Goal: Task Accomplishment & Management: Use online tool/utility

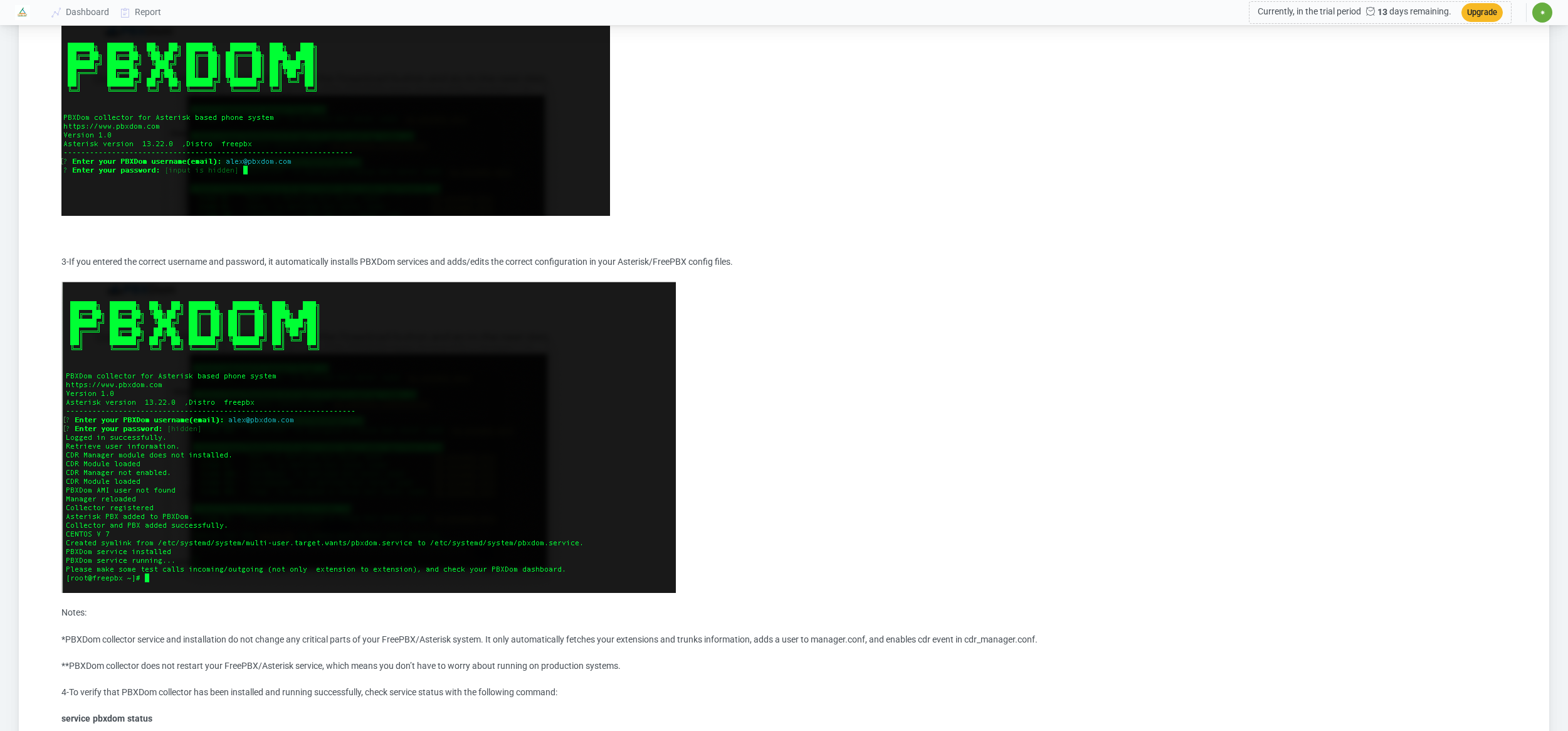
scroll to position [1102, 0]
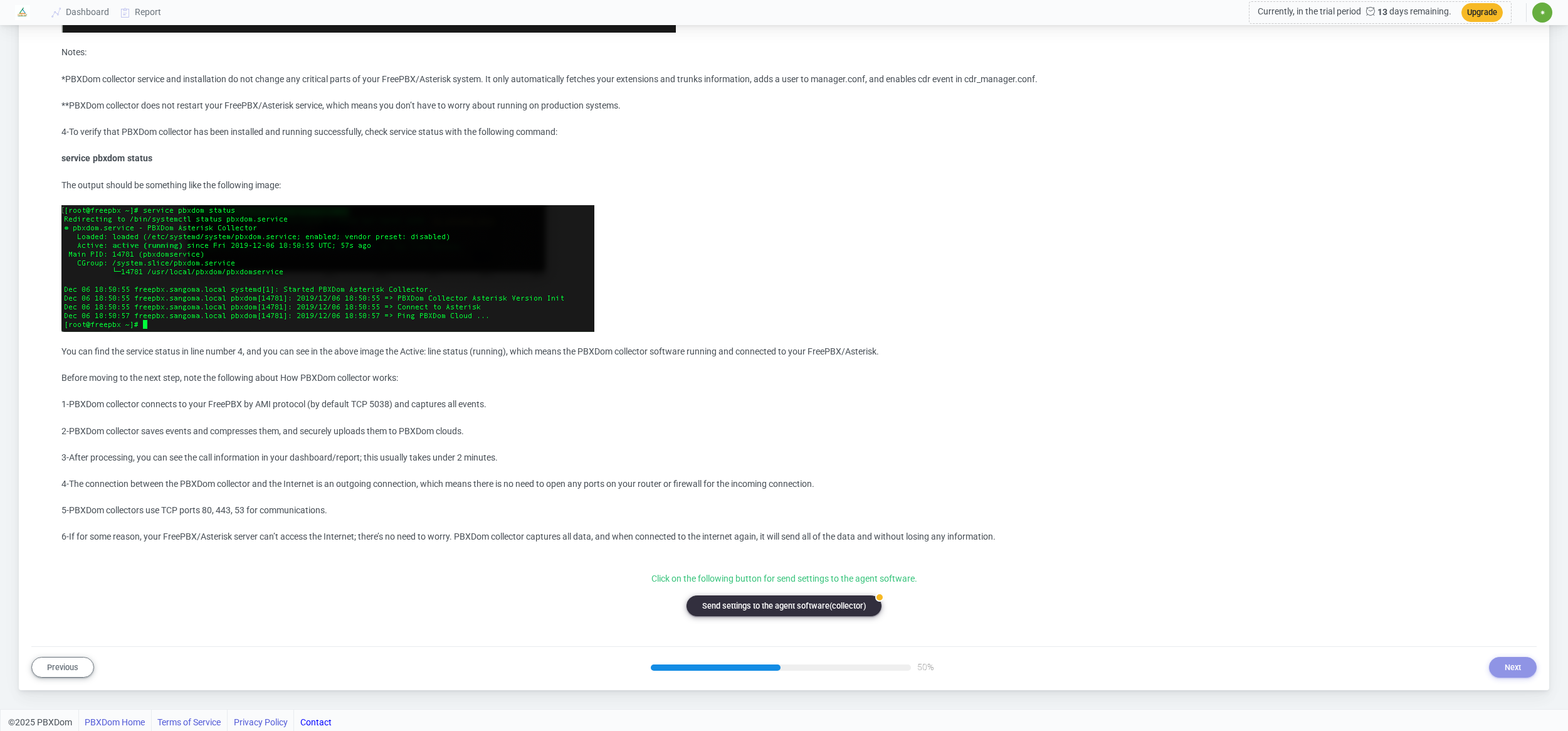
click at [822, 601] on button "badge Send settings to the agent software(collector)" at bounding box center [784, 605] width 195 height 21
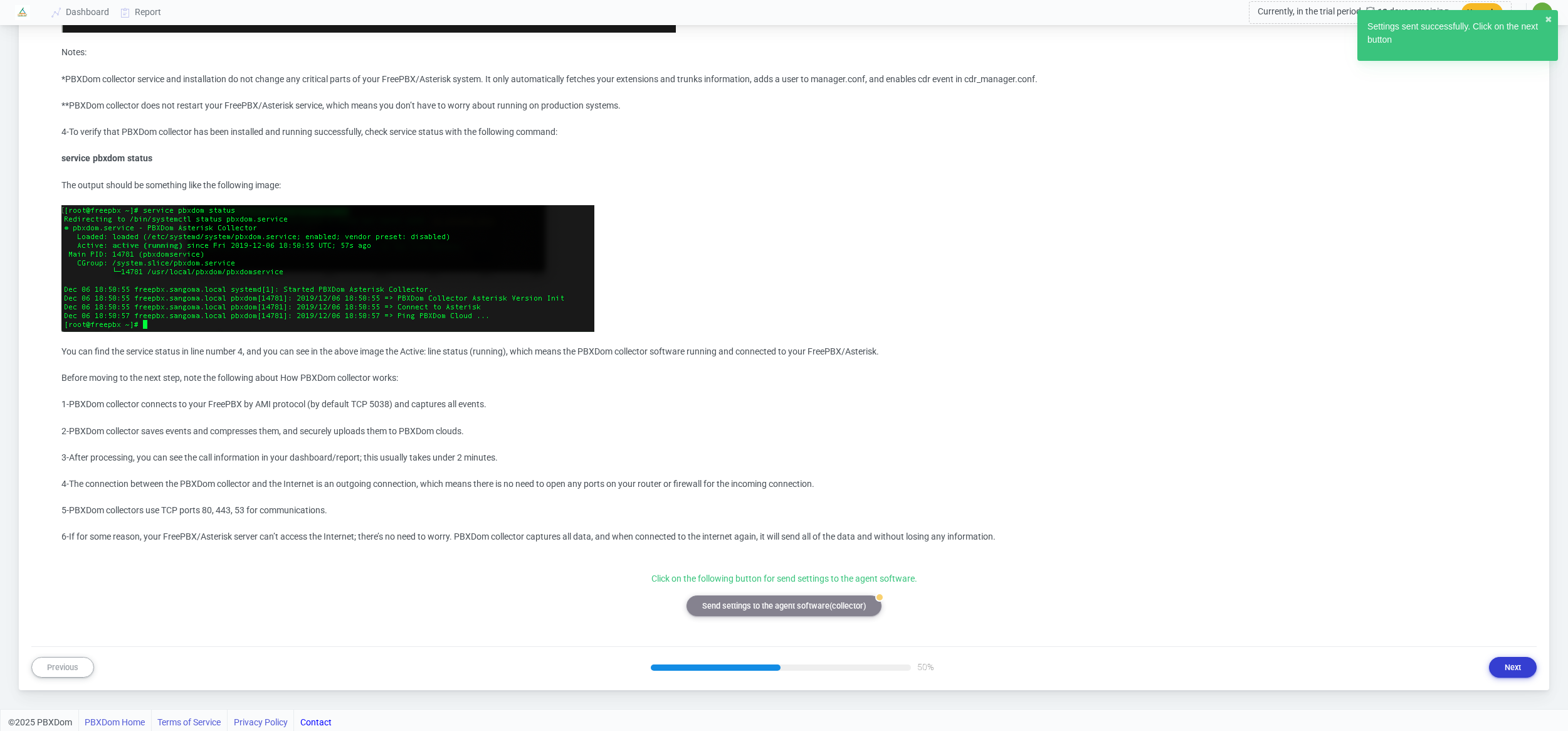
click at [1516, 664] on button "Next" at bounding box center [1513, 667] width 48 height 21
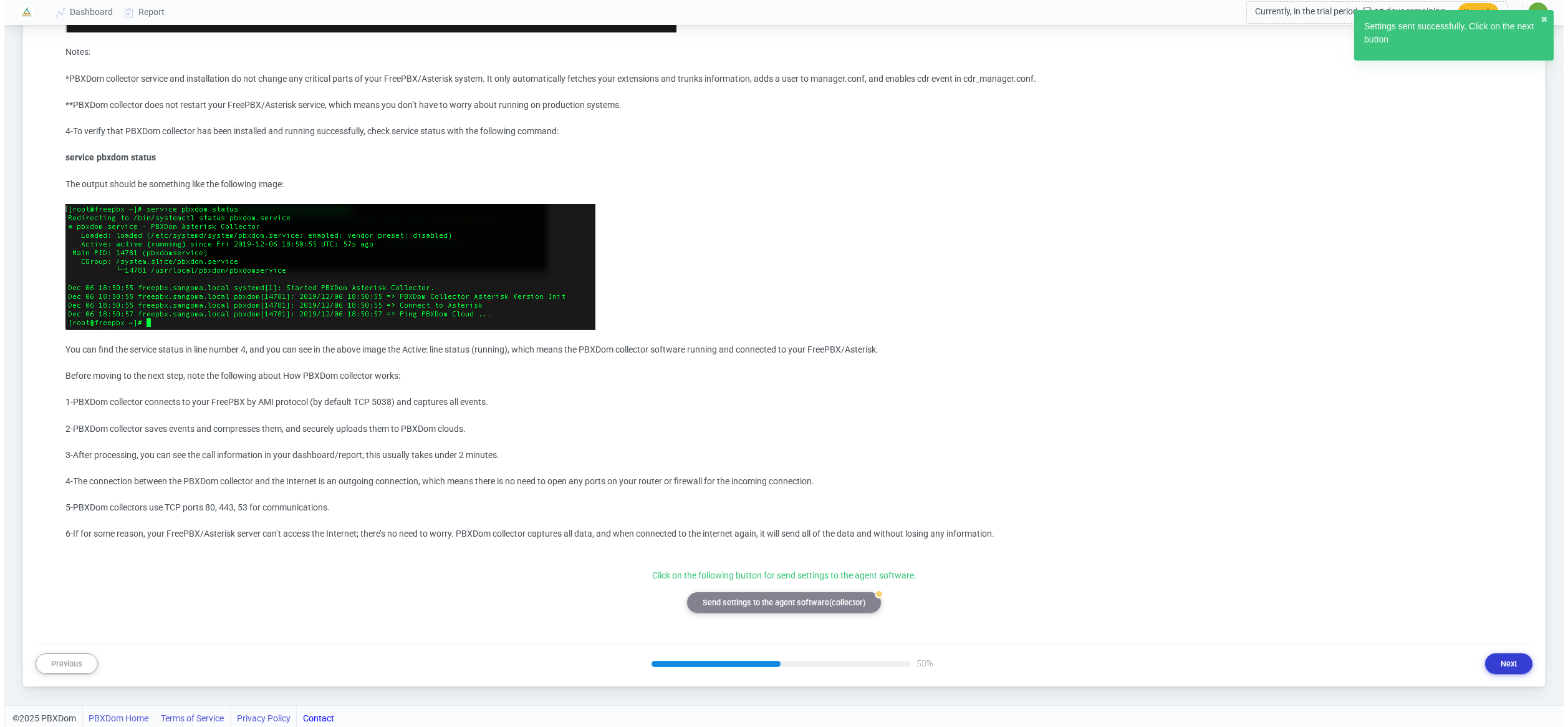
scroll to position [0, 0]
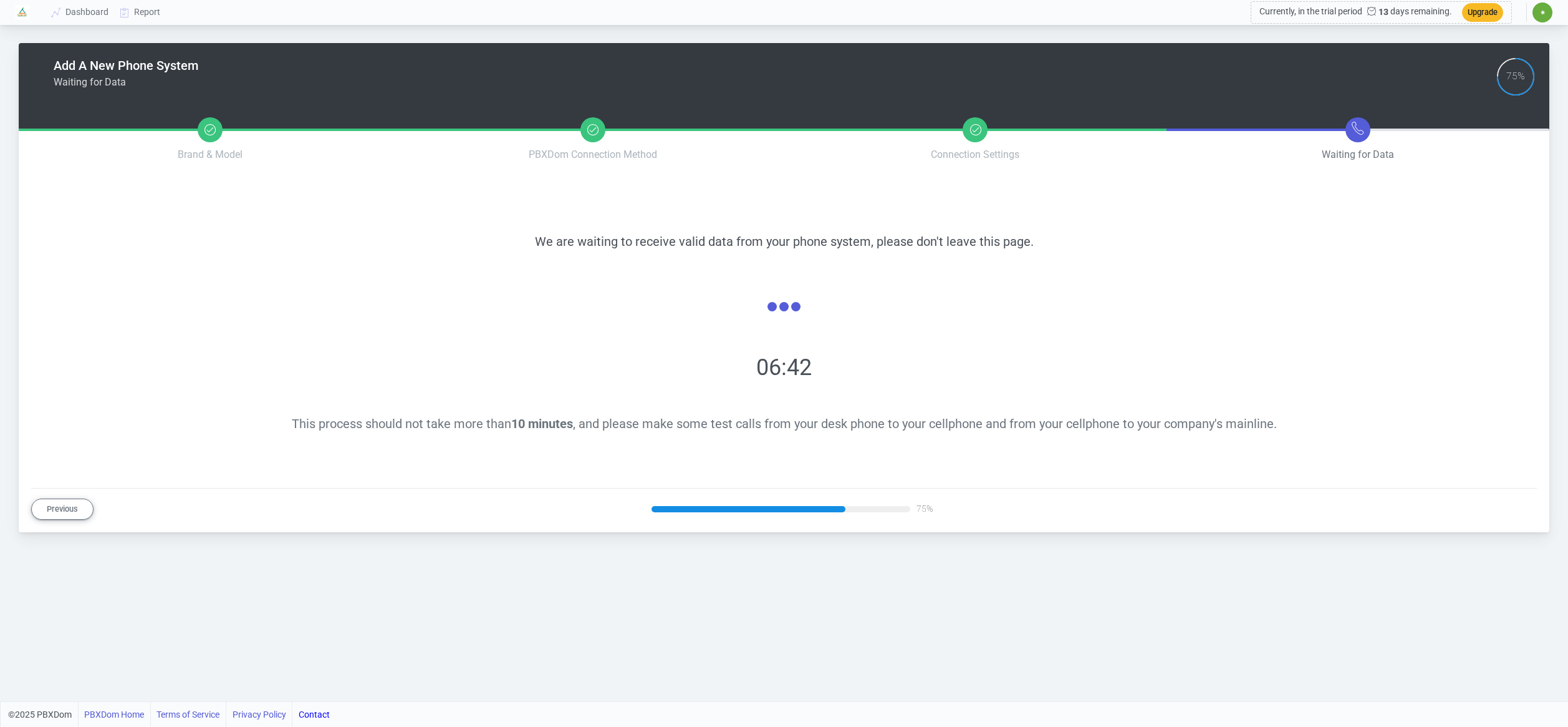
click at [1363, 139] on em at bounding box center [1357, 130] width 25 height 25
click at [890, 427] on span "This process should not take more than 10 minutes , and please make some test c…" at bounding box center [784, 423] width 985 height 15
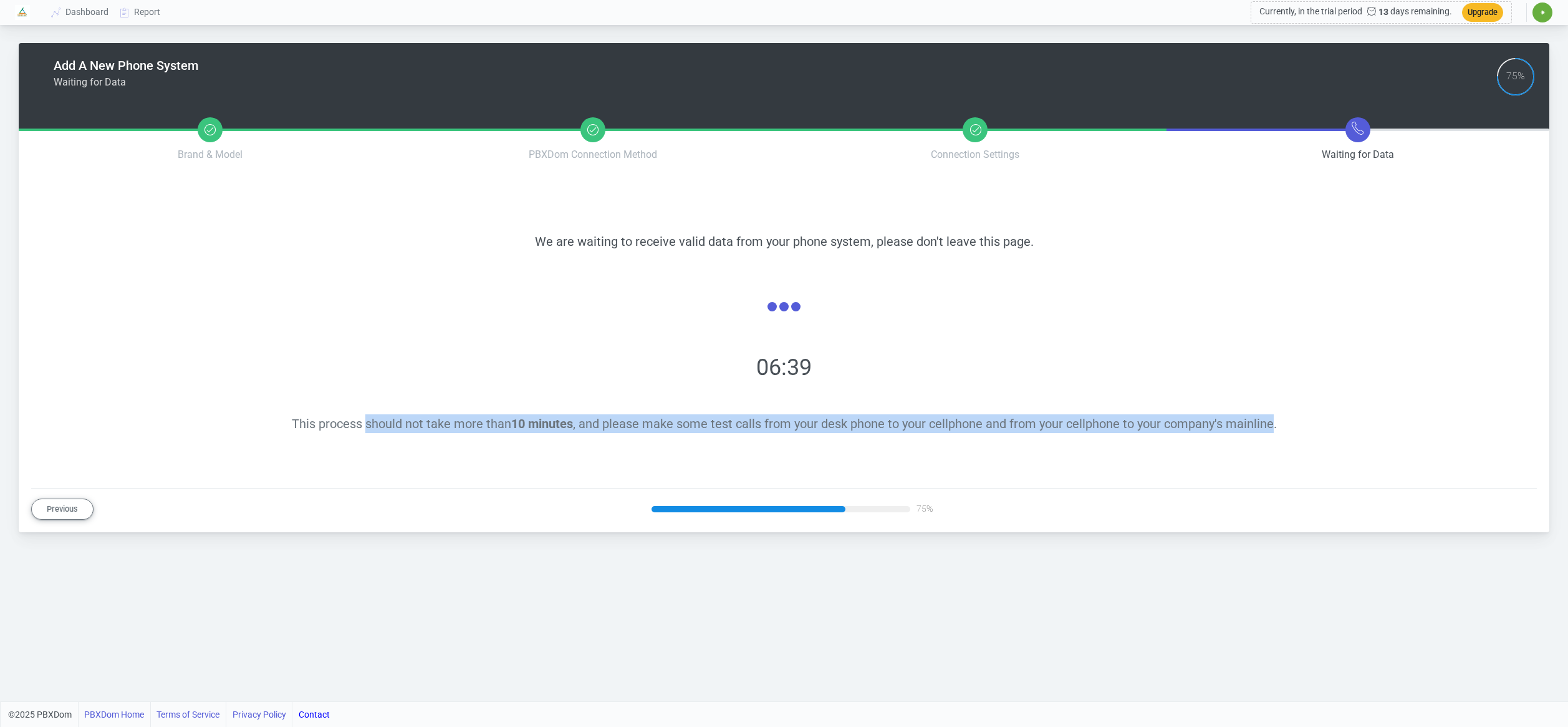
drag, startPoint x: 366, startPoint y: 429, endPoint x: 1279, endPoint y: 426, distance: 913.0
click at [1274, 426] on span "This process should not take more than 10 minutes , and please make some test c…" at bounding box center [784, 423] width 985 height 15
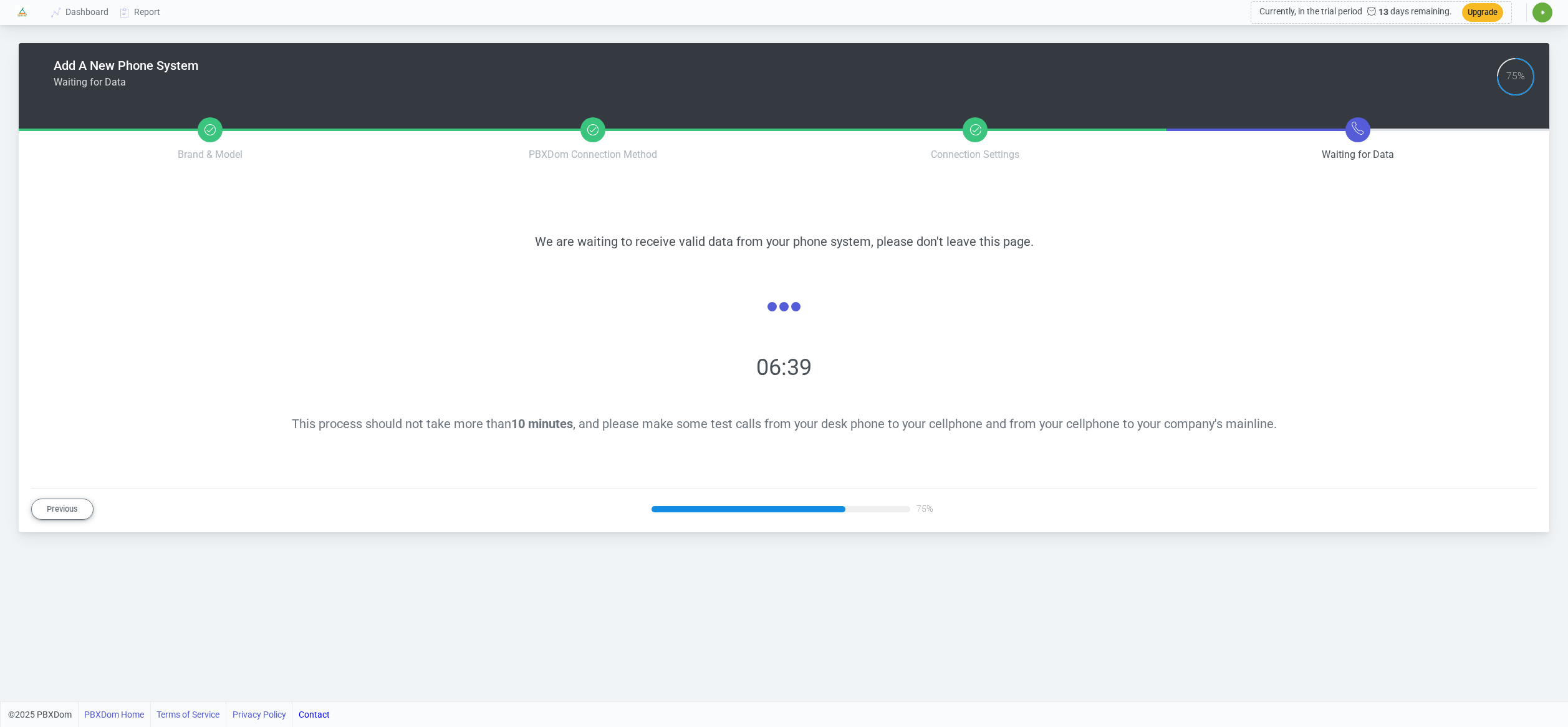
click at [1282, 426] on div "This process should not take more than 10 minutes , and please make some test c…" at bounding box center [783, 423] width 1415 height 18
click at [1541, 15] on span "✷" at bounding box center [1542, 12] width 5 height 8
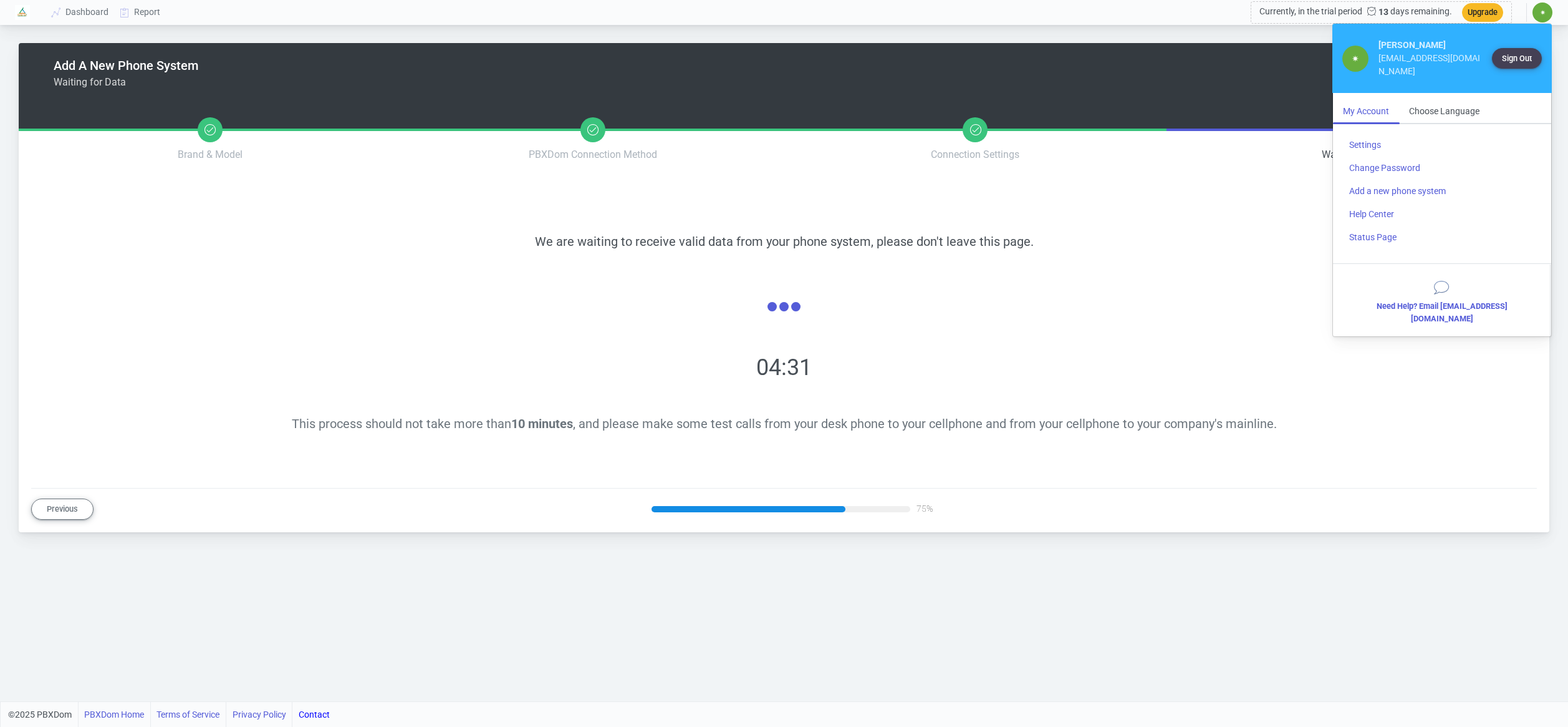
click at [1210, 258] on div "We are waiting to receive valid data from your phone system, please don't leave…" at bounding box center [784, 332] width 1445 height 291
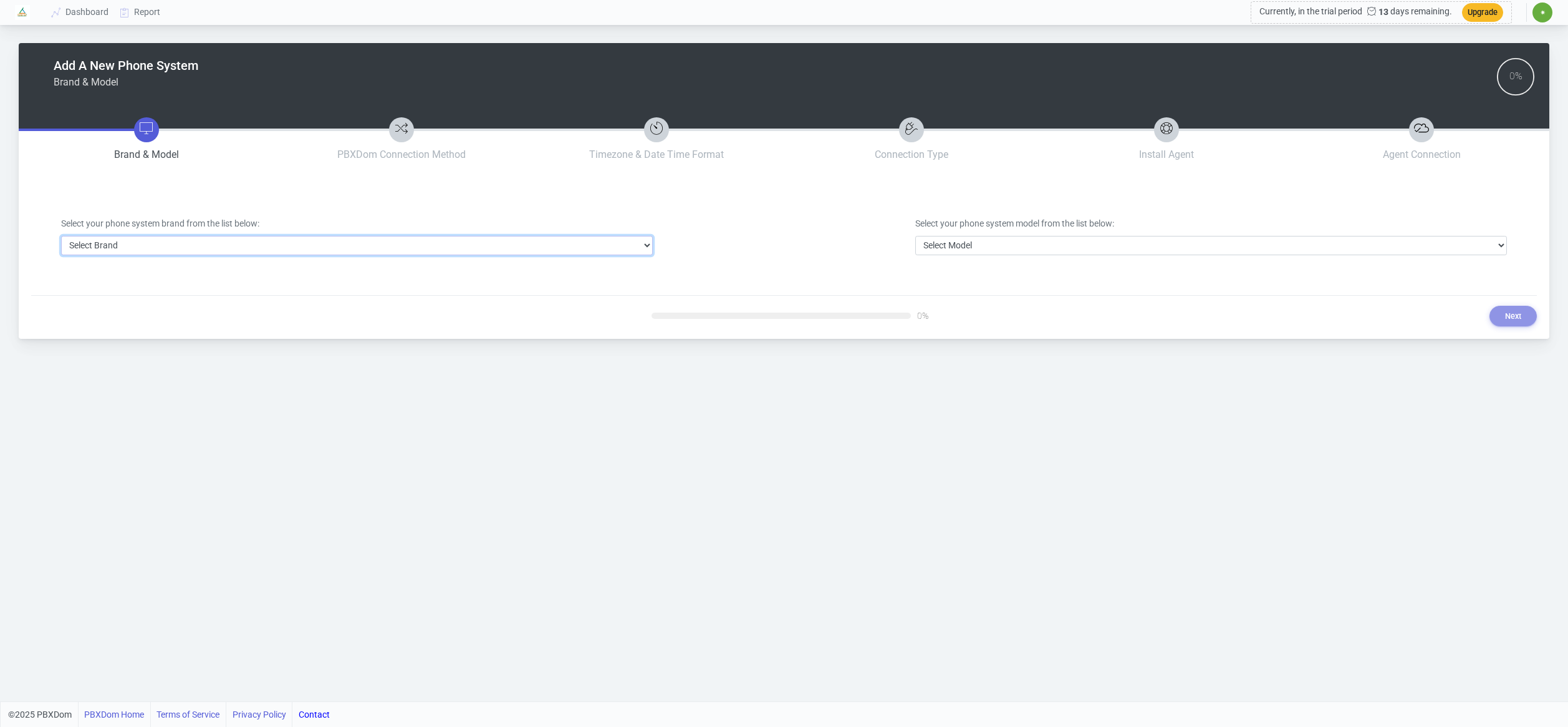
select select "2"
click at [87, 12] on link "Dashboard" at bounding box center [80, 12] width 68 height 23
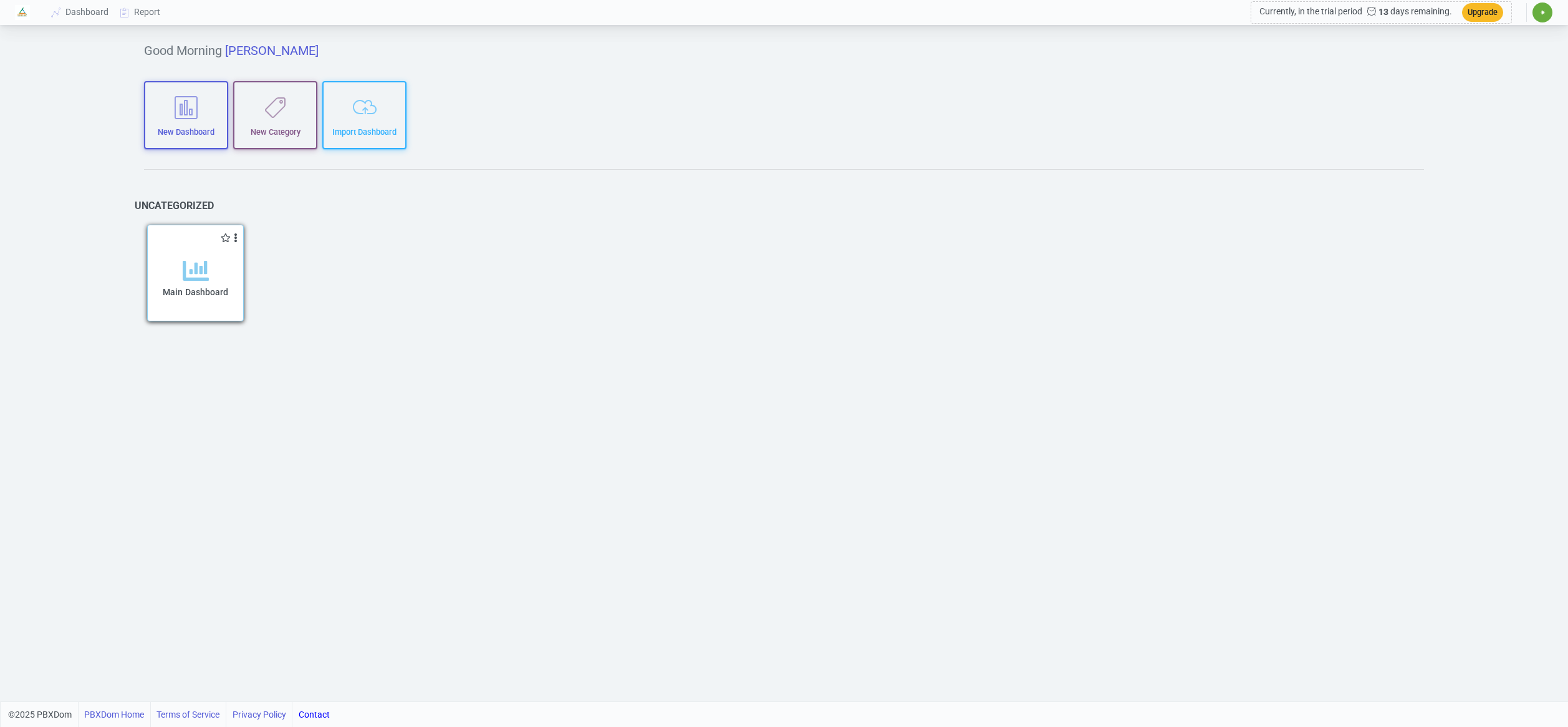
click at [192, 285] on div "Main Dashboard" at bounding box center [195, 289] width 71 height 64
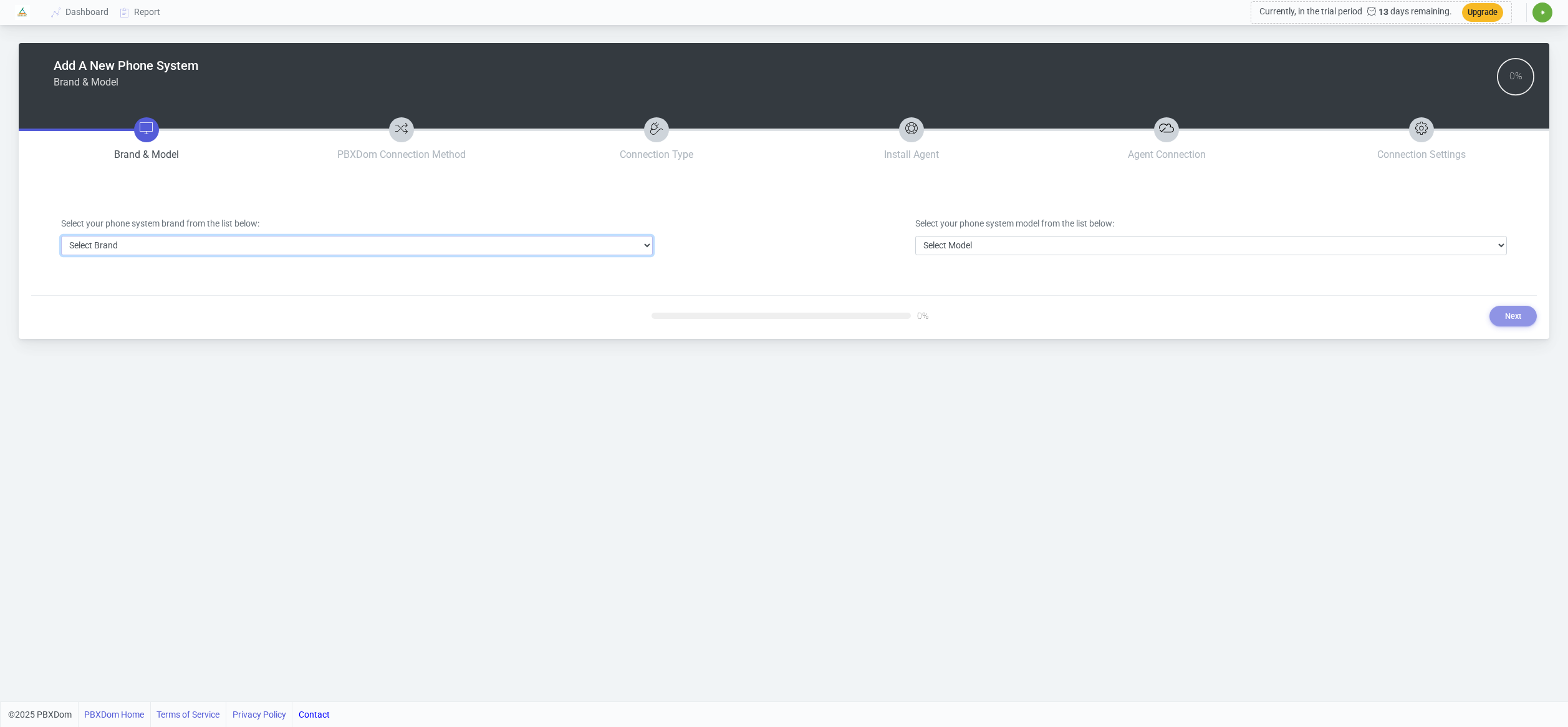
select select "2"
select select "17"
click at [1501, 319] on button "Next" at bounding box center [1513, 316] width 48 height 21
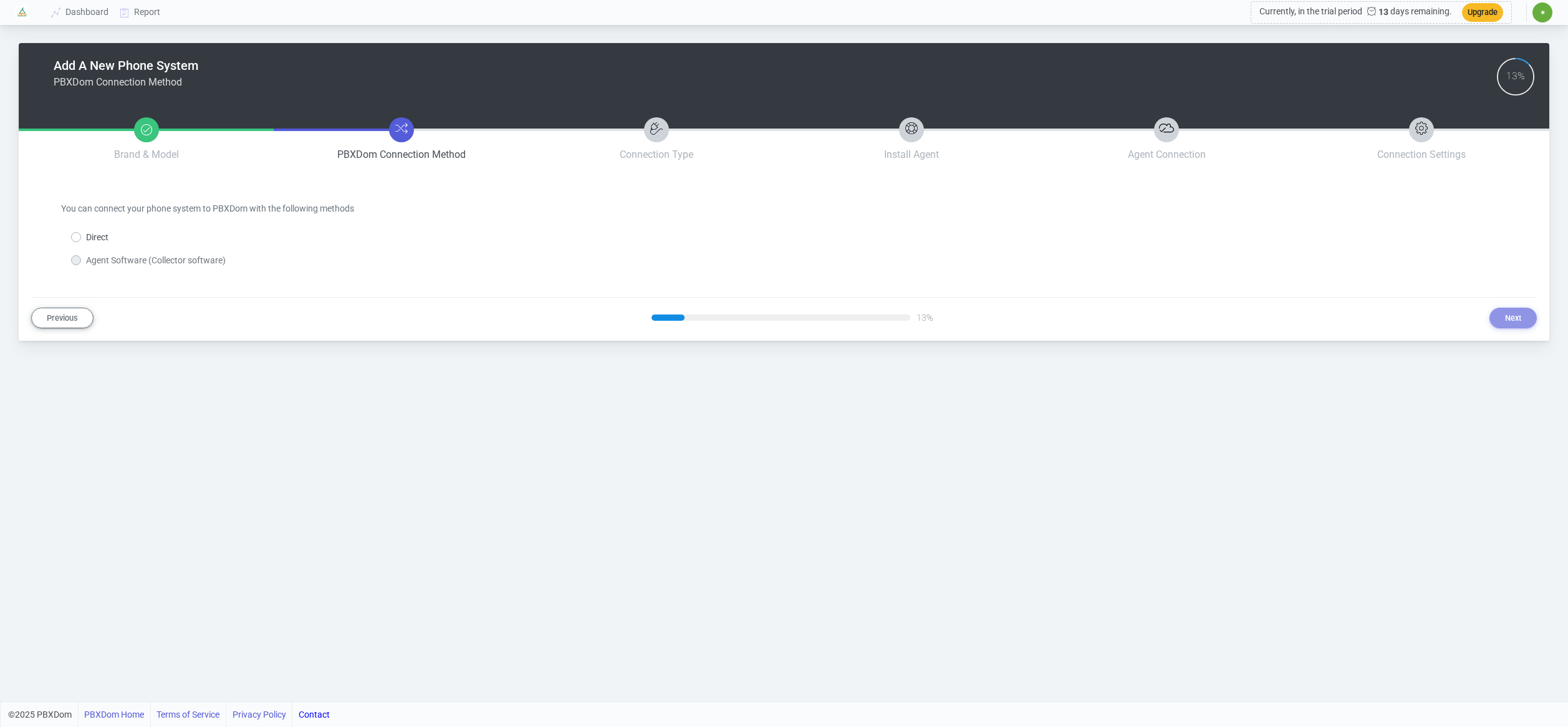
click at [86, 239] on label "Direct" at bounding box center [97, 237] width 22 height 13
click at [86, 239] on input "Direct" at bounding box center [90, 235] width 8 height 8
radio input "true"
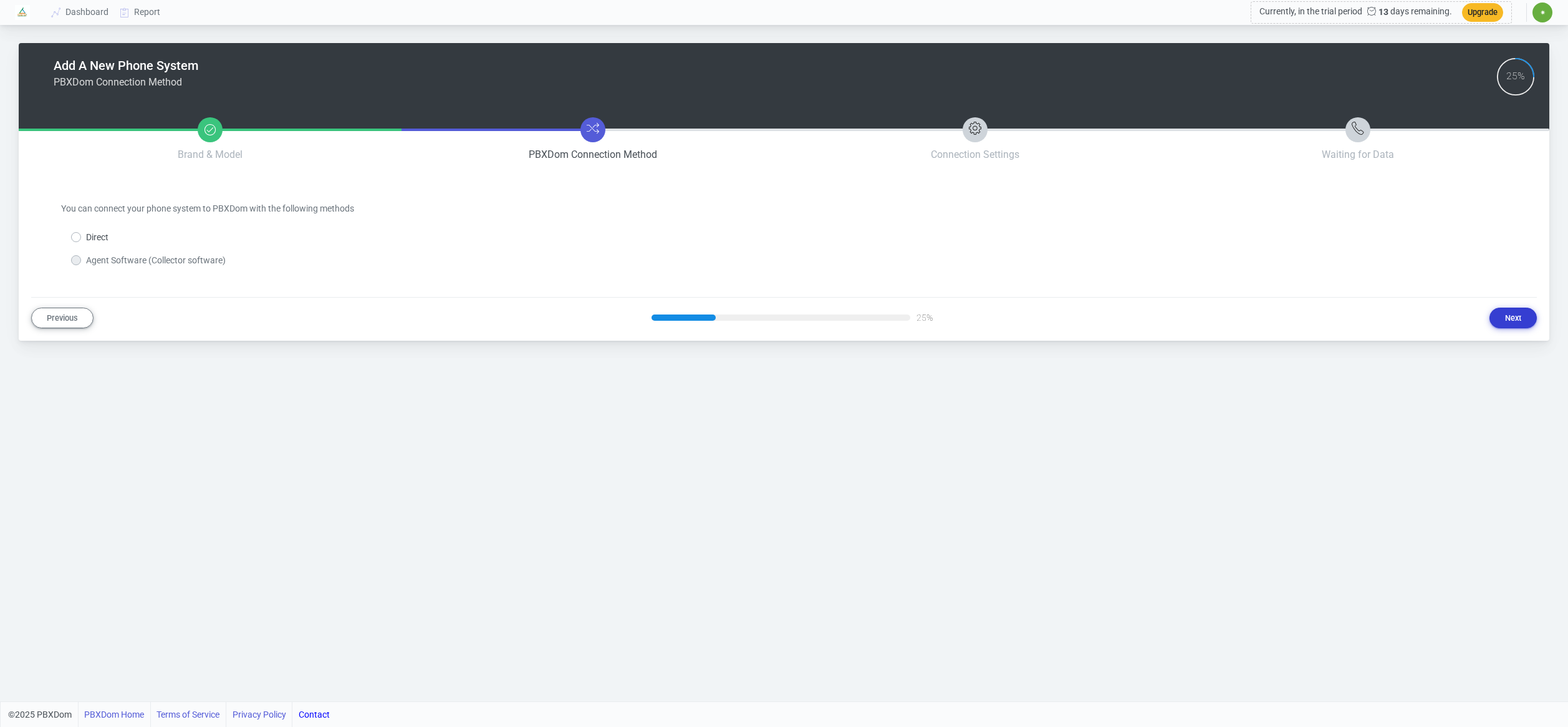
click at [1500, 317] on button "Next" at bounding box center [1513, 317] width 48 height 21
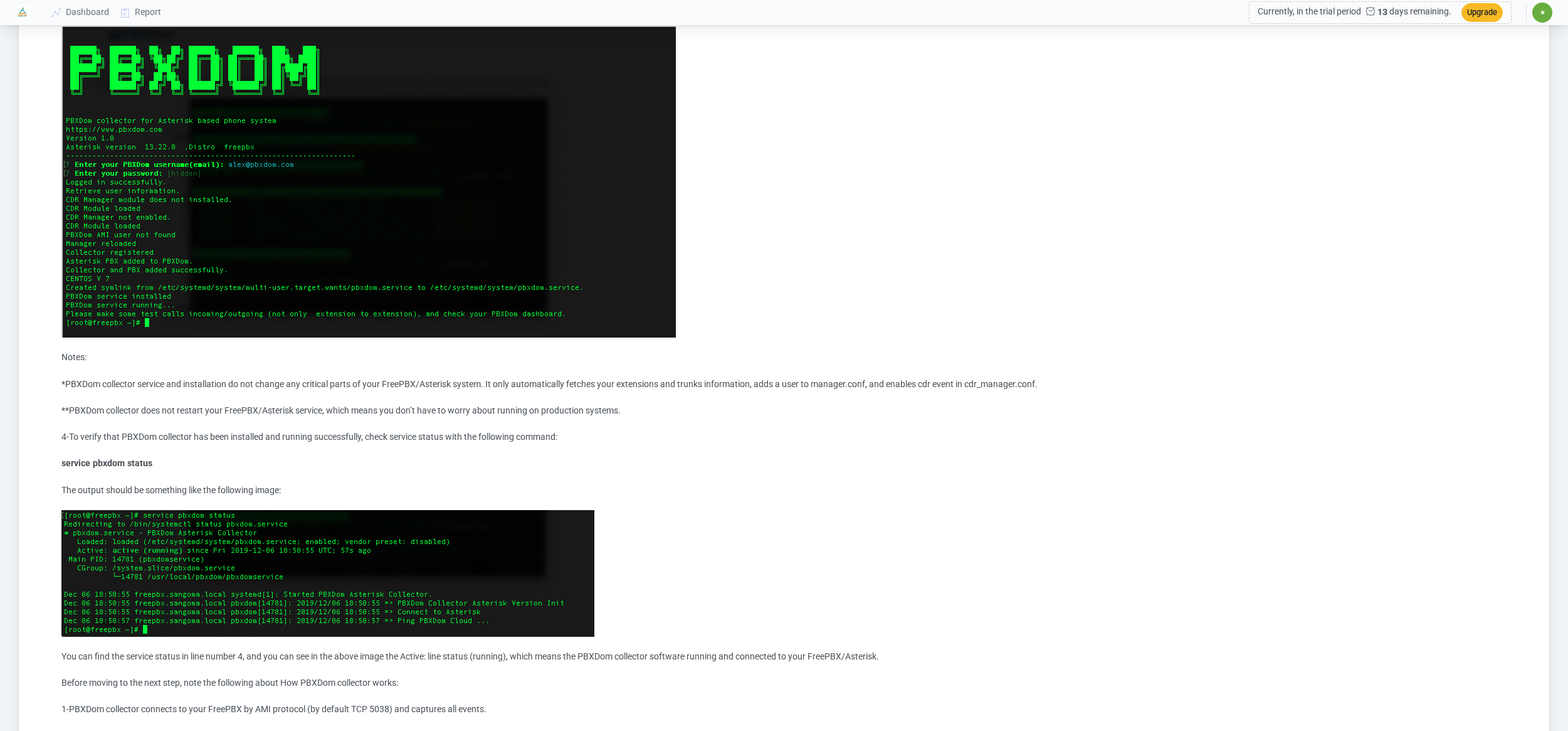
scroll to position [1102, 0]
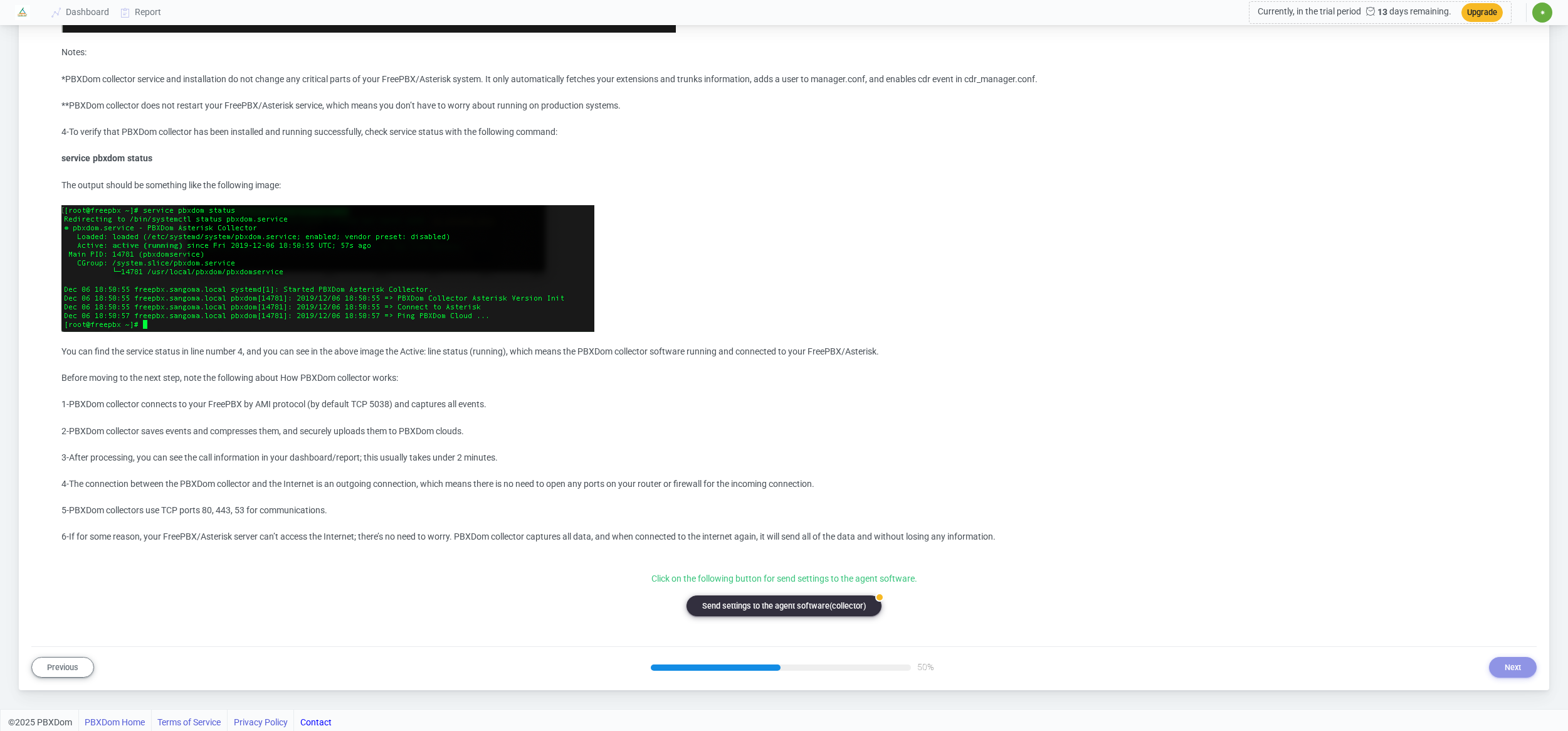
click at [787, 601] on button "badge Send settings to the agent software(collector)" at bounding box center [784, 605] width 195 height 21
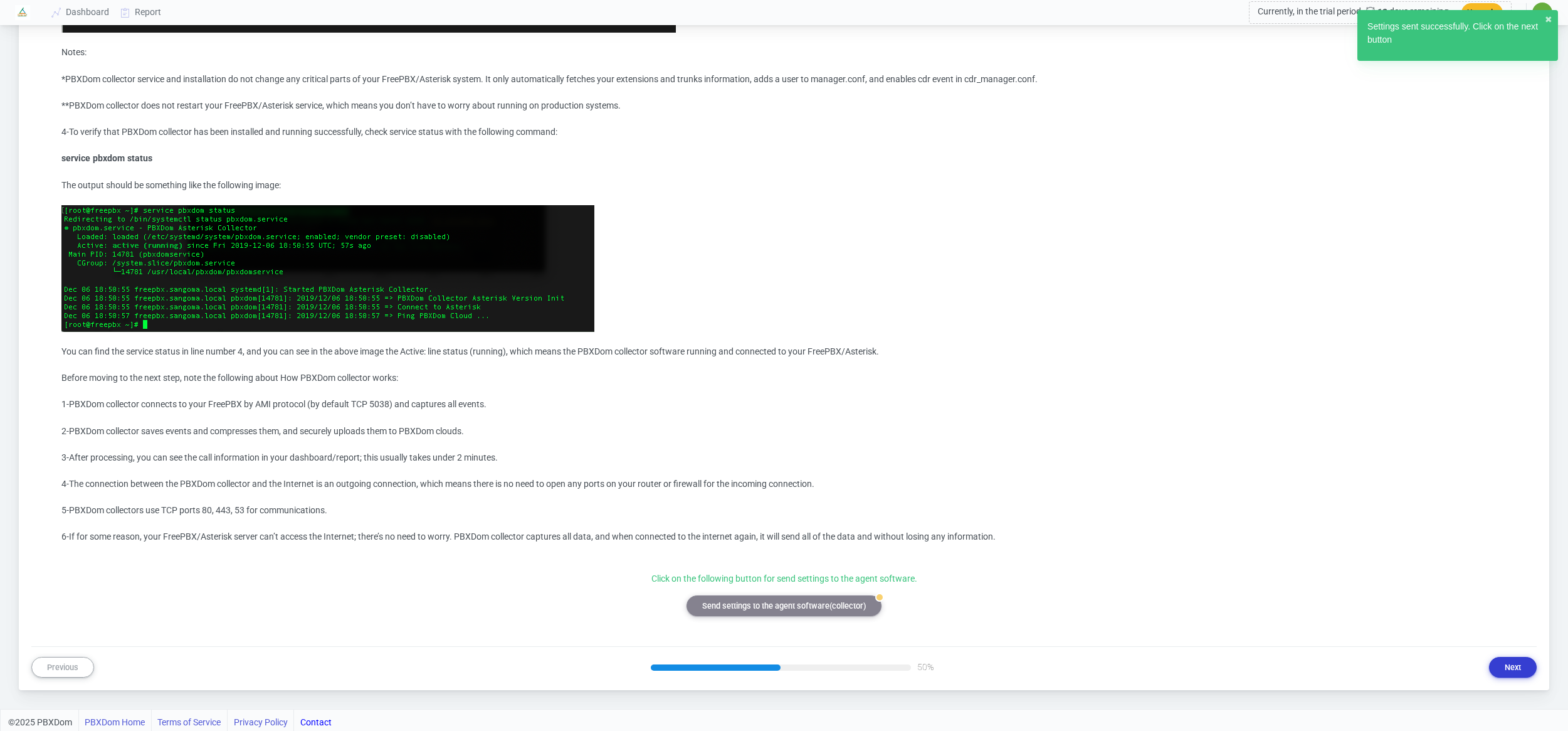
click at [1513, 668] on button "Next" at bounding box center [1513, 667] width 48 height 21
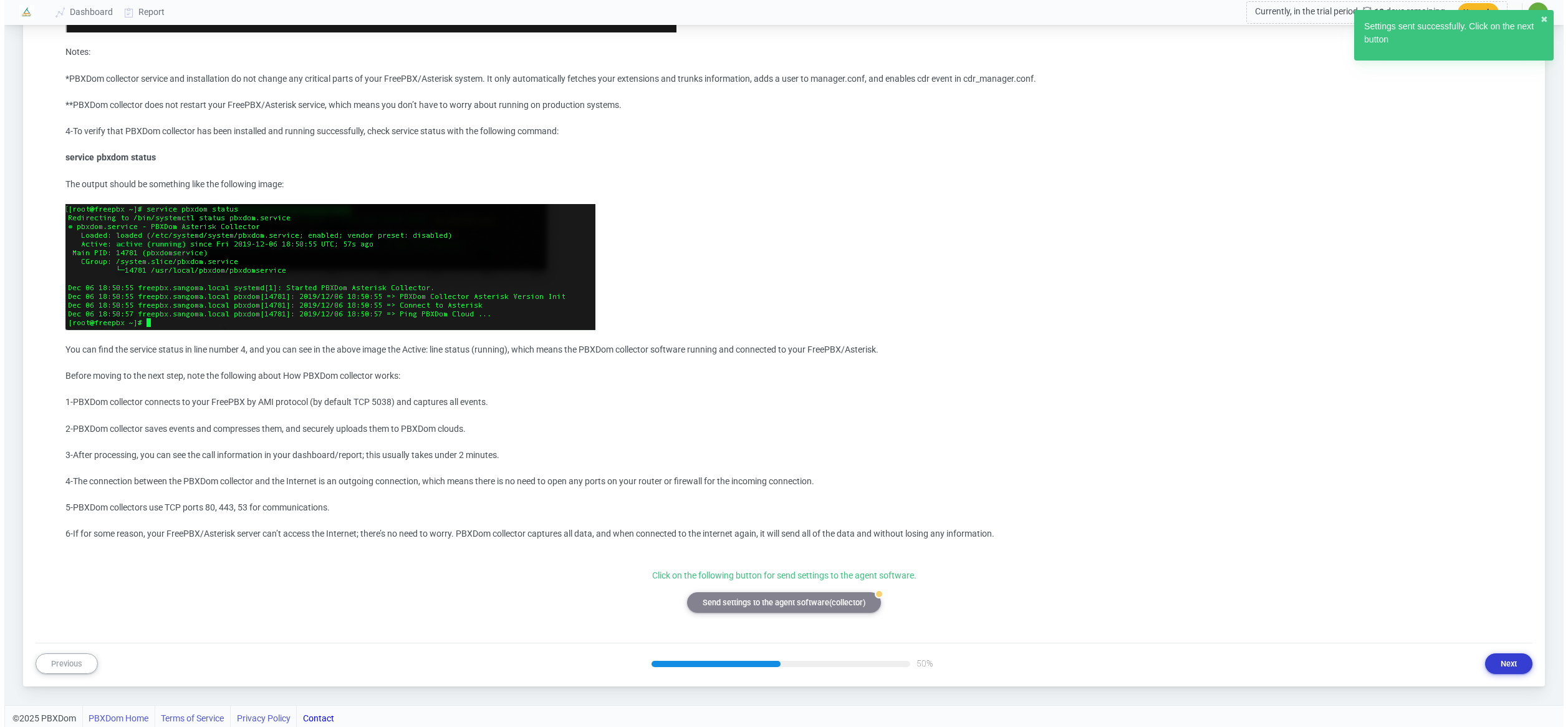
scroll to position [0, 0]
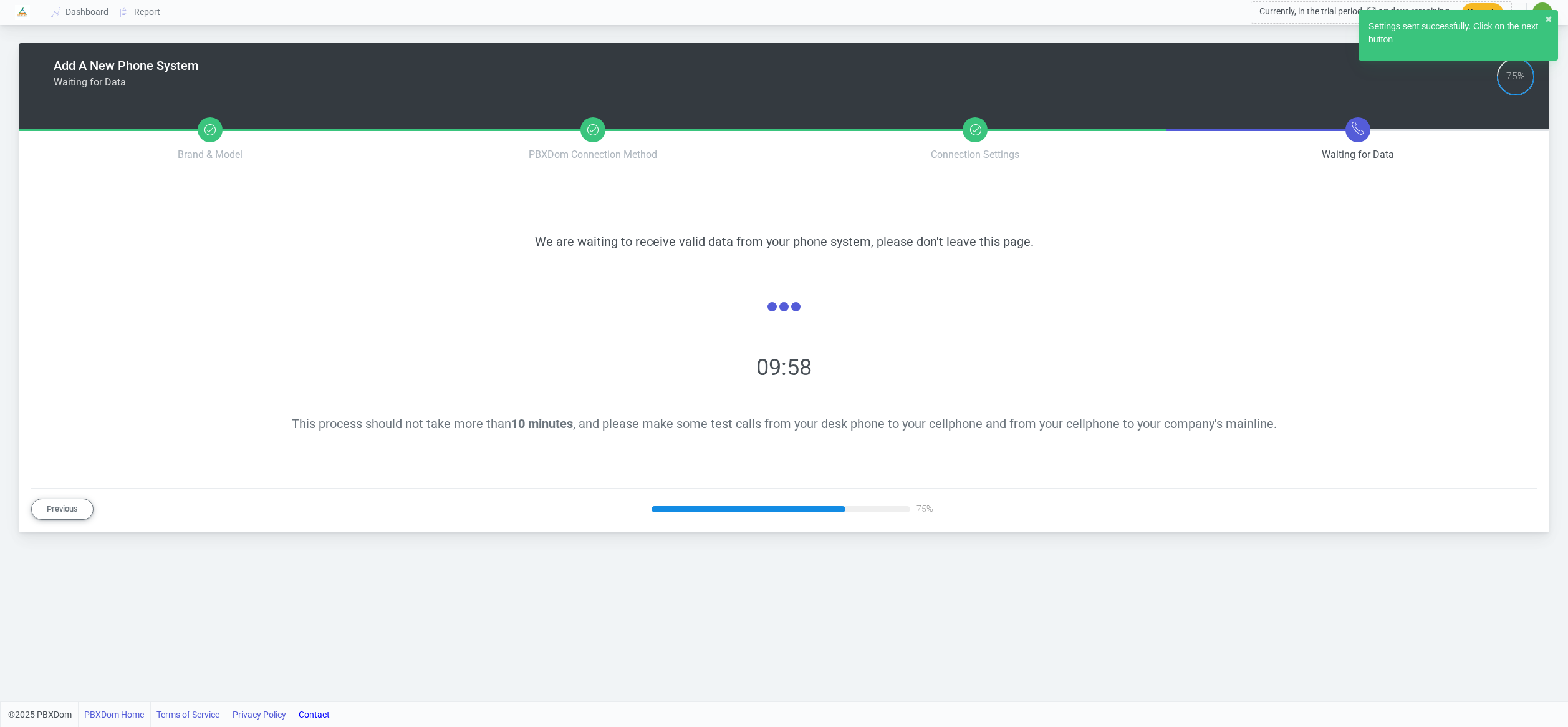
click at [697, 420] on span "This process should not take more than 10 minutes , and please make some test c…" at bounding box center [784, 423] width 985 height 15
